Goal: Navigation & Orientation: Find specific page/section

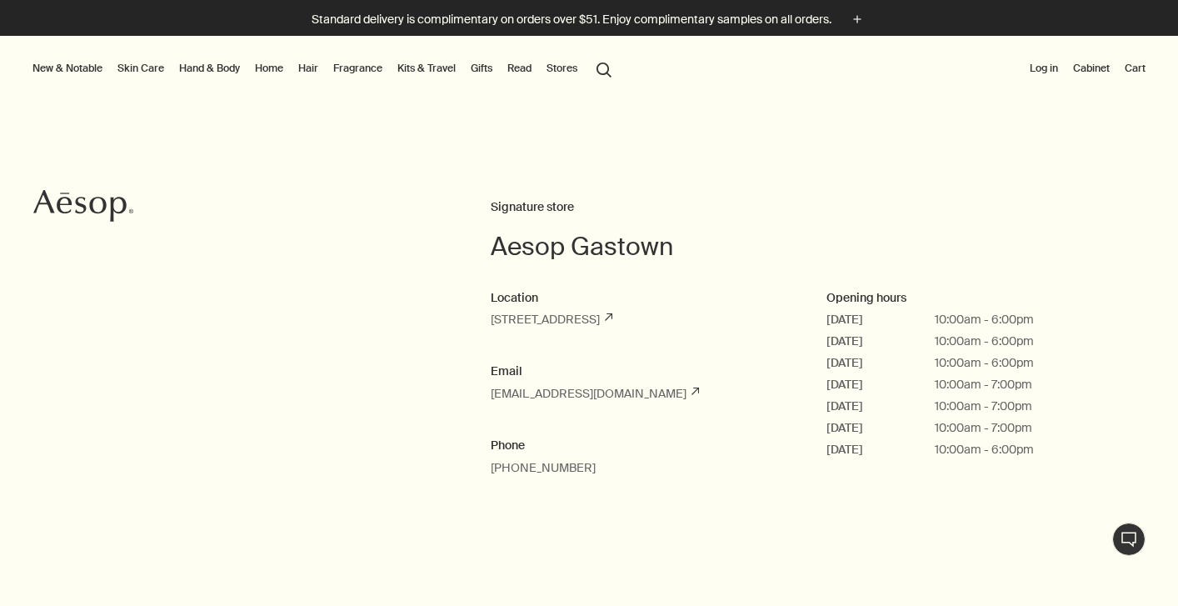
click at [271, 68] on link "Home" at bounding box center [269, 68] width 35 height 20
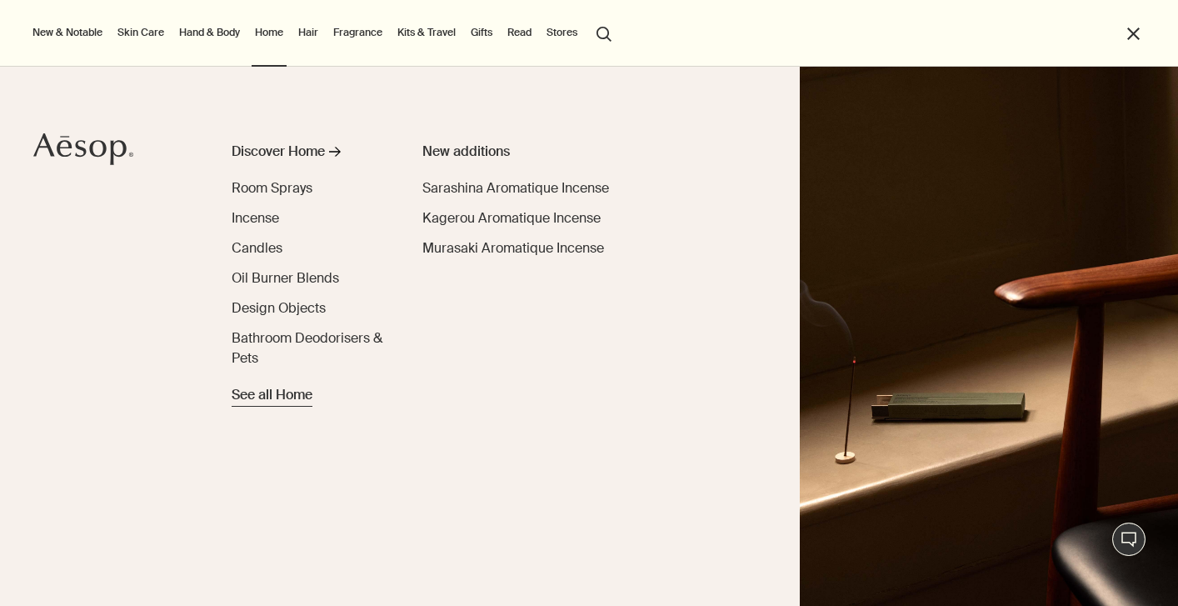
click at [275, 396] on span "See all Home" at bounding box center [272, 395] width 81 height 20
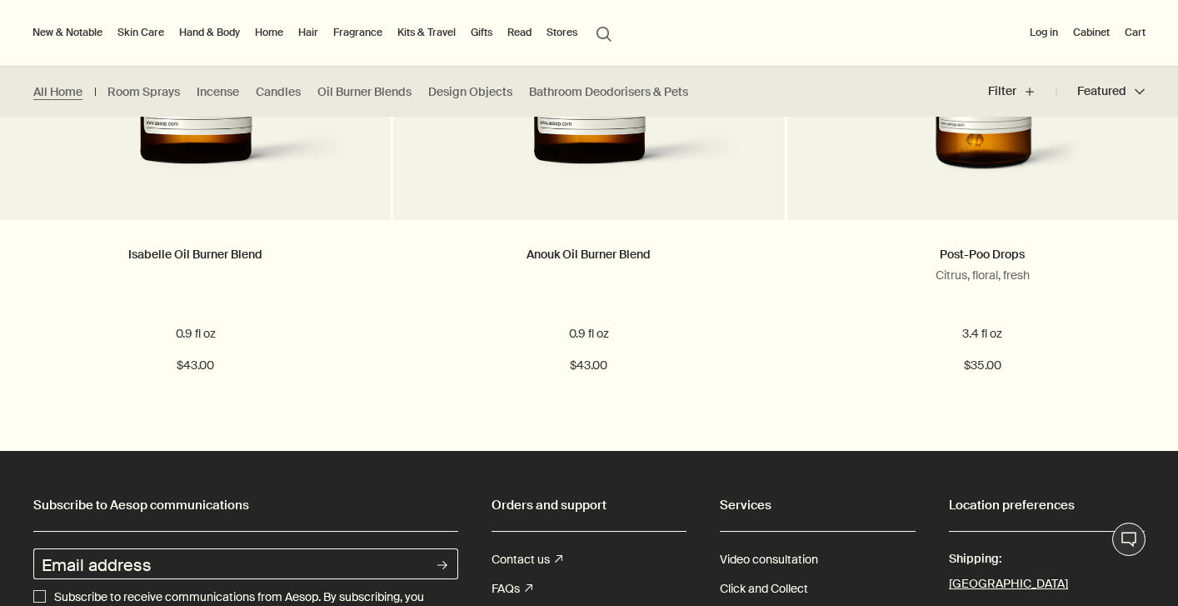
scroll to position [3119, 0]
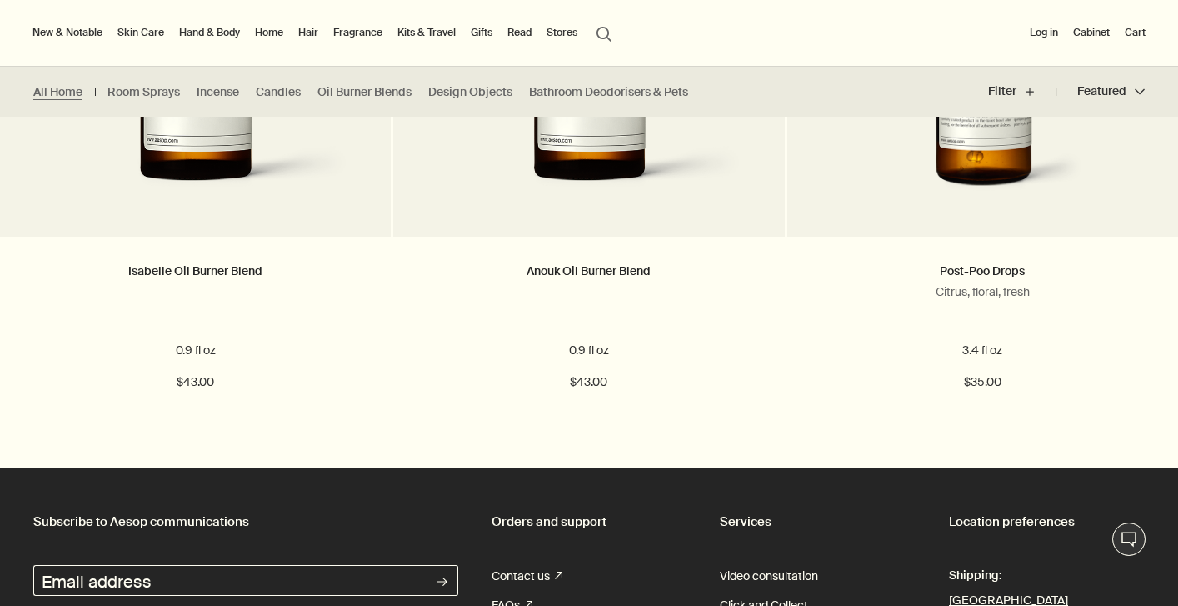
click at [477, 30] on link "Gifts" at bounding box center [482, 33] width 28 height 20
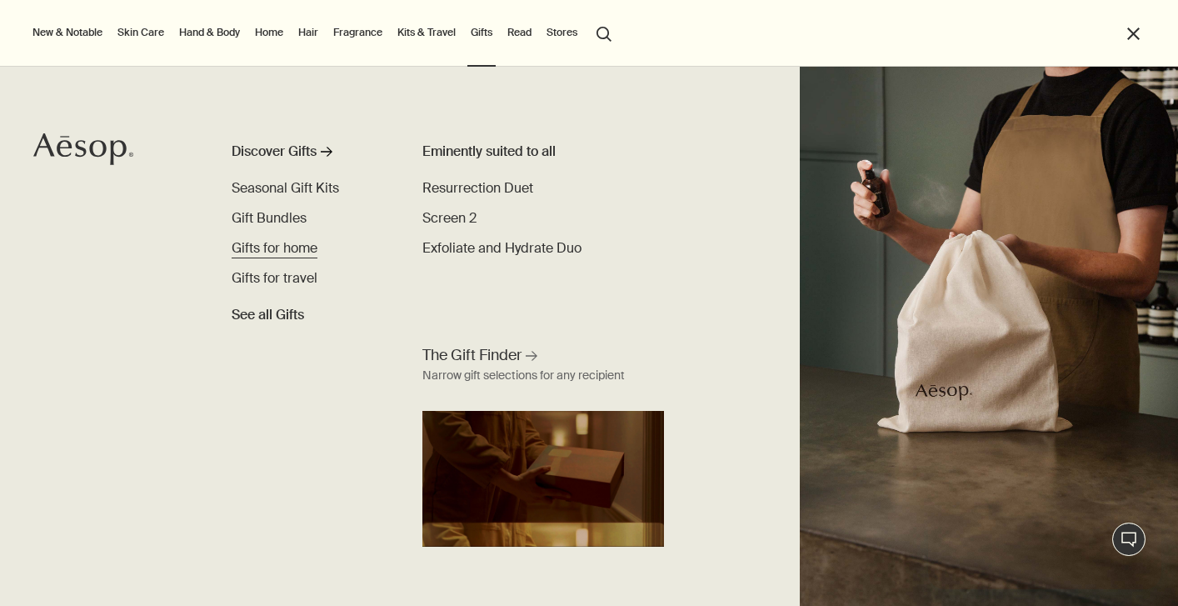
scroll to position [0, 0]
click at [295, 246] on span "Gifts for home" at bounding box center [275, 248] width 86 height 18
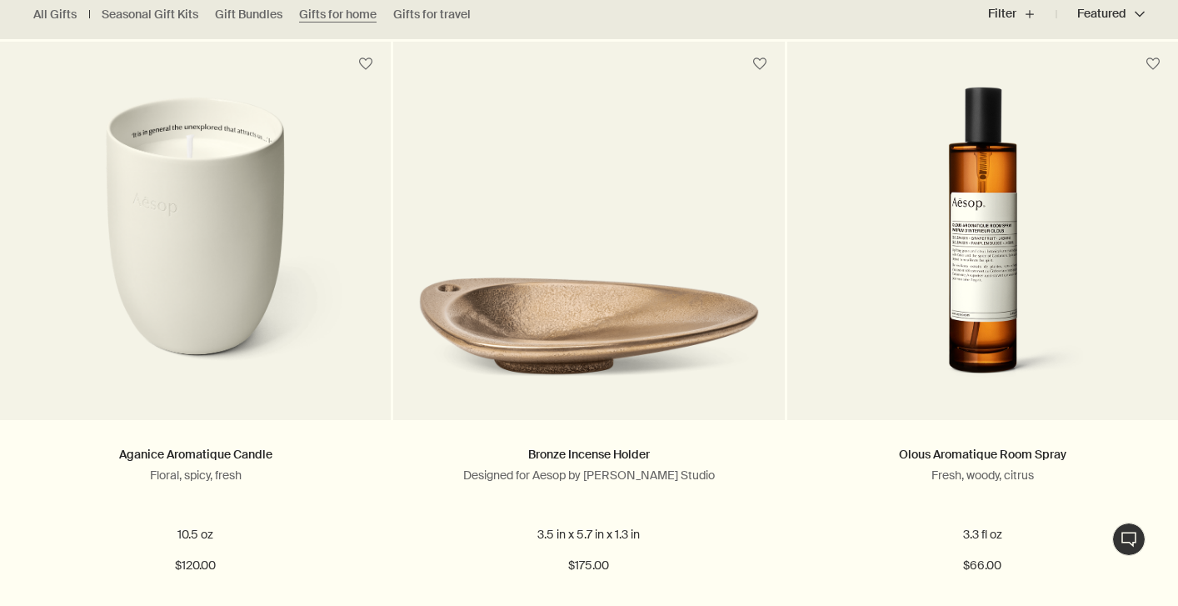
scroll to position [493, 0]
